Goal: Task Accomplishment & Management: Use online tool/utility

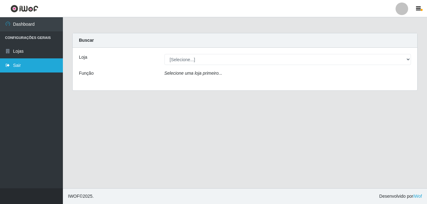
click at [6, 62] on link "Sair" at bounding box center [31, 65] width 63 height 14
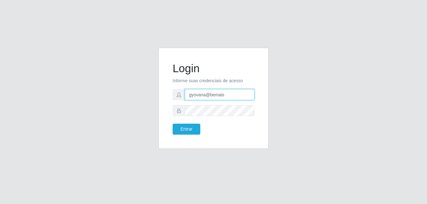
click at [226, 92] on input "gyovana@bemais" at bounding box center [219, 94] width 69 height 11
type input "[PERSON_NAME]"
click at [191, 130] on button "Entrar" at bounding box center [187, 129] width 28 height 11
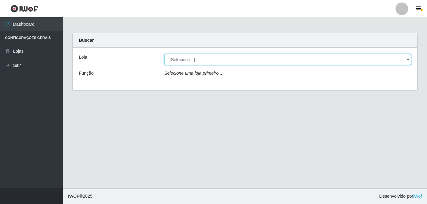
click at [185, 63] on select "[Selecione...] [PERSON_NAME]" at bounding box center [287, 59] width 247 height 11
select select "230"
click at [164, 54] on select "[Selecione...] [PERSON_NAME]" at bounding box center [287, 59] width 247 height 11
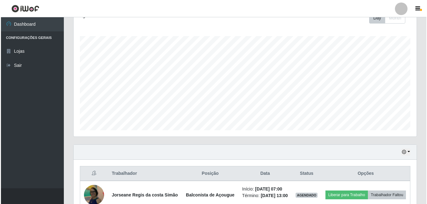
scroll to position [220, 0]
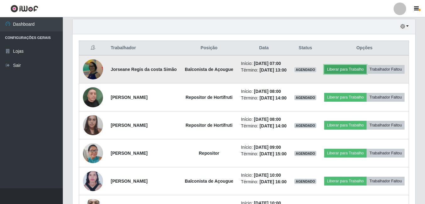
click at [366, 67] on button "Liberar para Trabalho" at bounding box center [346, 69] width 42 height 9
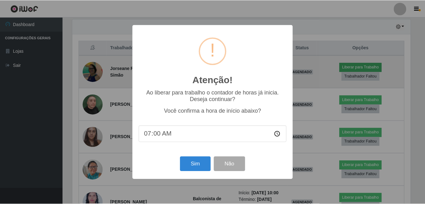
scroll to position [131, 340]
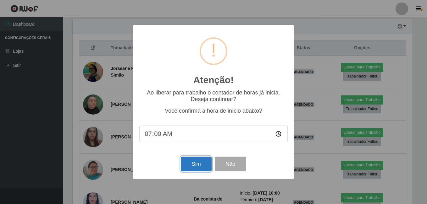
click at [193, 163] on button "Sim" at bounding box center [196, 164] width 31 height 15
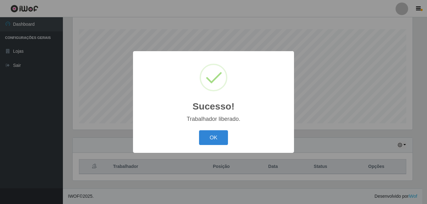
click at [199, 131] on button "OK" at bounding box center [213, 138] width 29 height 15
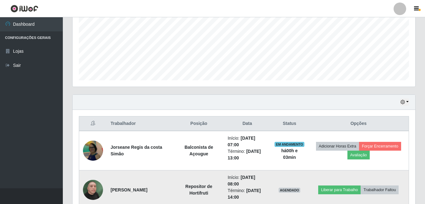
scroll to position [196, 0]
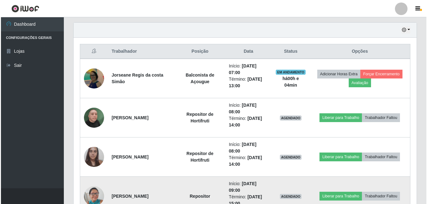
scroll to position [227, 0]
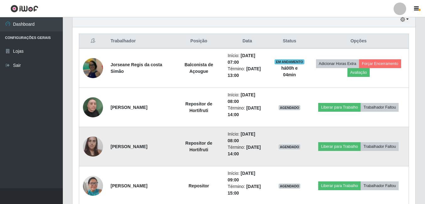
click at [93, 147] on img at bounding box center [93, 146] width 20 height 27
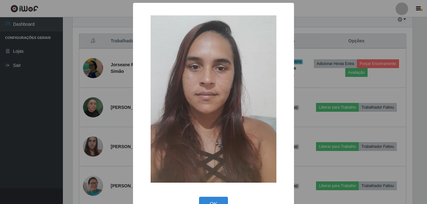
click at [83, 149] on div "× OK Cancel" at bounding box center [213, 102] width 427 height 204
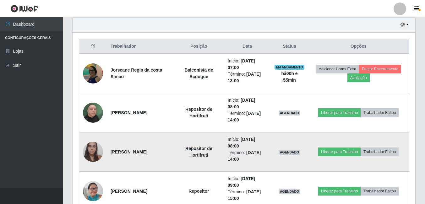
scroll to position [227, 0]
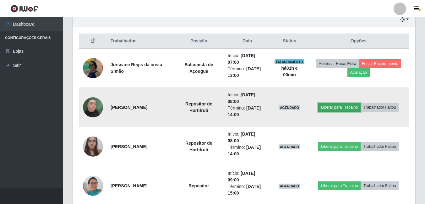
click at [337, 110] on button "Liberar para Trabalho" at bounding box center [340, 107] width 42 height 9
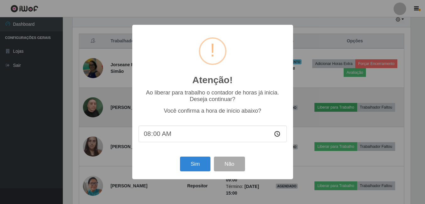
scroll to position [131, 340]
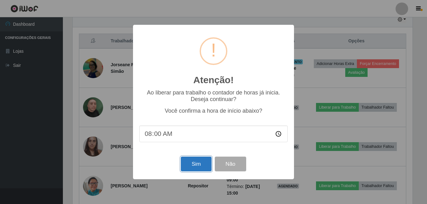
click at [198, 164] on button "Sim" at bounding box center [196, 164] width 31 height 15
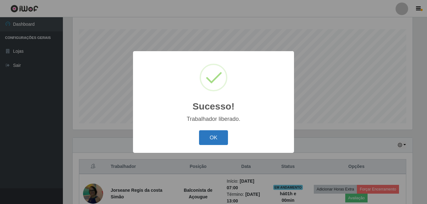
click at [208, 131] on button "OK" at bounding box center [213, 138] width 29 height 15
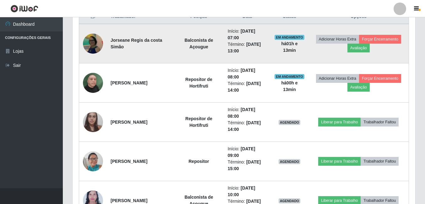
scroll to position [258, 0]
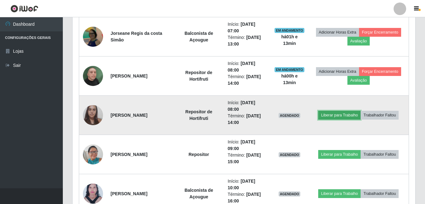
click at [333, 111] on button "Liberar para Trabalho" at bounding box center [340, 115] width 42 height 9
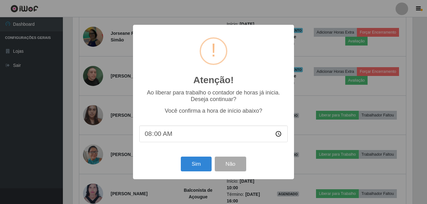
click at [157, 136] on input "08:00" at bounding box center [213, 134] width 148 height 17
type input "08:13"
click at [191, 166] on button "Sim" at bounding box center [196, 164] width 31 height 15
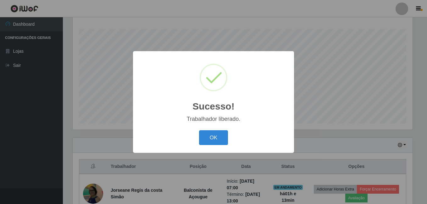
click at [199, 131] on button "OK" at bounding box center [213, 138] width 29 height 15
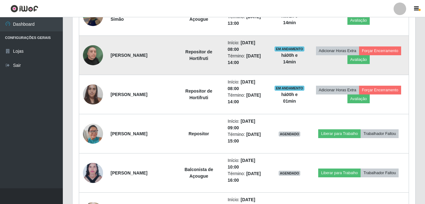
scroll to position [290, 0]
